Goal: Information Seeking & Learning: Check status

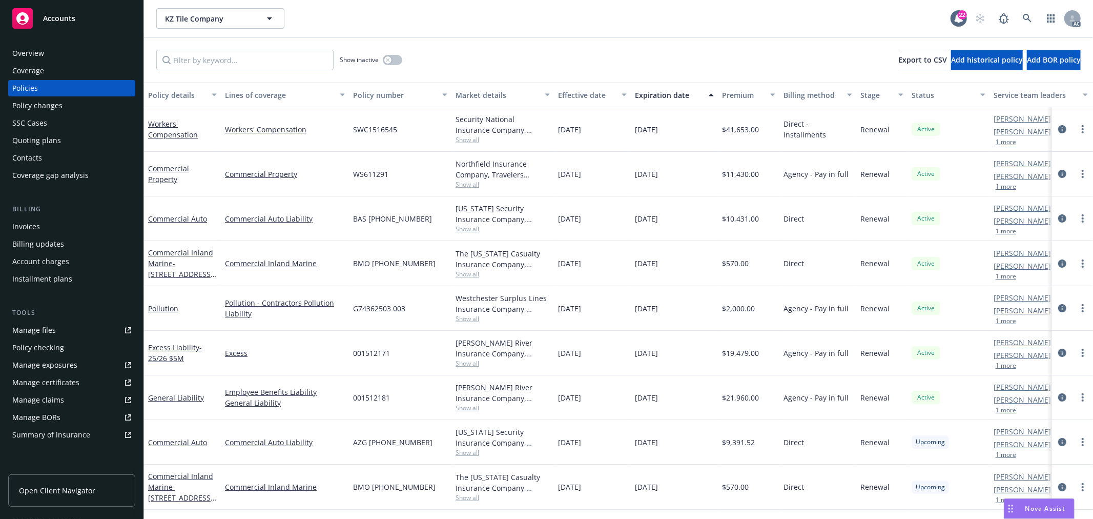
click at [1013, 144] on button "1 more" at bounding box center [1006, 142] width 21 height 6
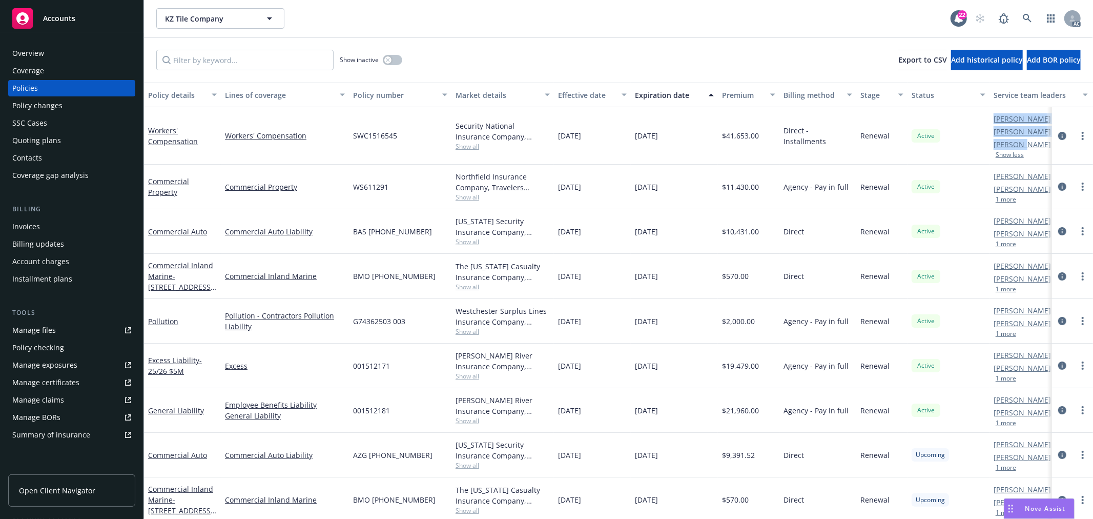
drag, startPoint x: 1004, startPoint y: 145, endPoint x: 1022, endPoint y: 144, distance: 18.5
click at [1022, 144] on div "Workers' Compensation Workers' Compensation SWC1516545 Security National Insura…" at bounding box center [638, 135] width 989 height 57
click at [966, 147] on div "Active" at bounding box center [949, 135] width 82 height 57
drag, startPoint x: 987, startPoint y: 146, endPoint x: 1021, endPoint y: 147, distance: 33.8
click at [1021, 147] on div "Workers' Compensation Workers' Compensation SWC1516545 Security National Insura…" at bounding box center [638, 135] width 989 height 57
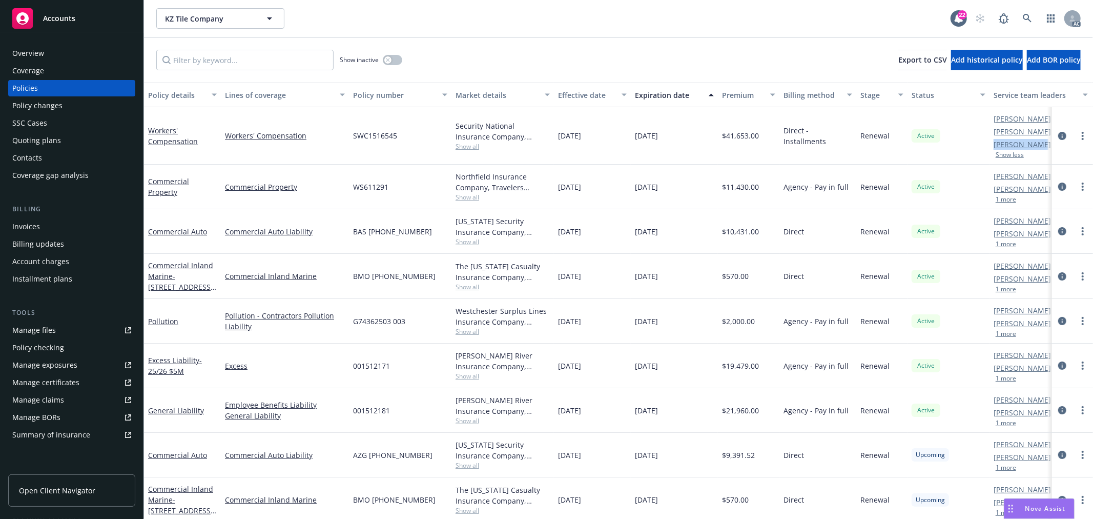
drag, startPoint x: 1036, startPoint y: 146, endPoint x: 993, endPoint y: 146, distance: 43.1
click at [993, 146] on div "Denisse Gonzales AC Marlowe Milo AM Ted Gingrich PD Show less" at bounding box center [1041, 135] width 103 height 57
copy link "Ted Gingrich"
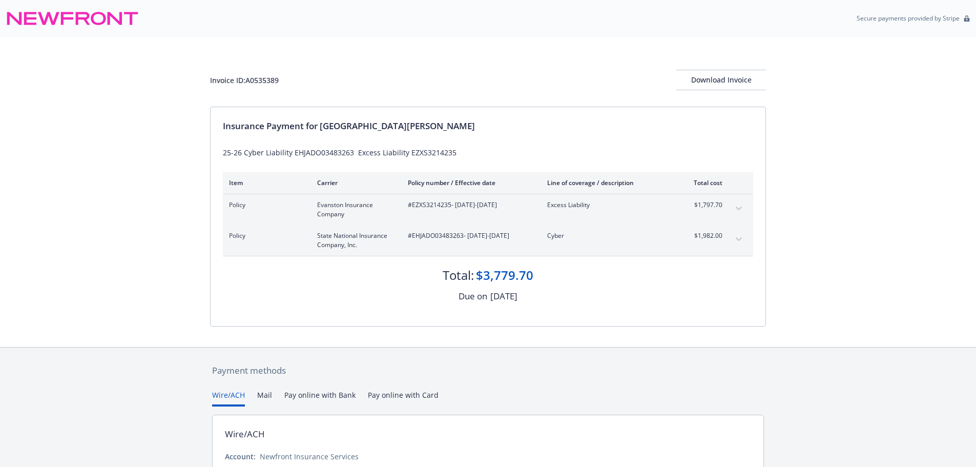
drag, startPoint x: 854, startPoint y: 209, endPoint x: 844, endPoint y: 212, distance: 10.6
click at [854, 209] on div "Invoice ID: A0535389 Download Invoice Insurance Payment for [GEOGRAPHIC_DATA][P…" at bounding box center [488, 192] width 976 height 310
